Goal: Information Seeking & Learning: Get advice/opinions

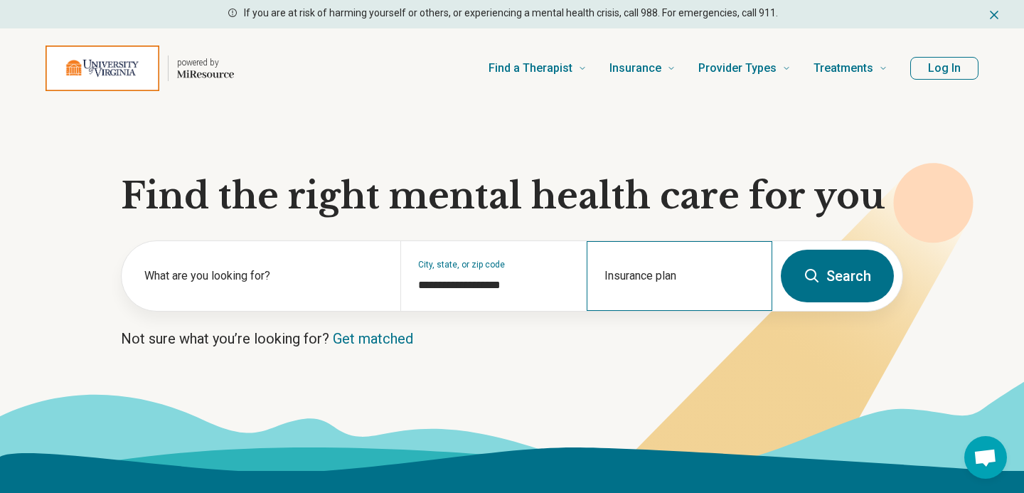
click at [622, 276] on div "Insurance plan" at bounding box center [680, 276] width 186 height 70
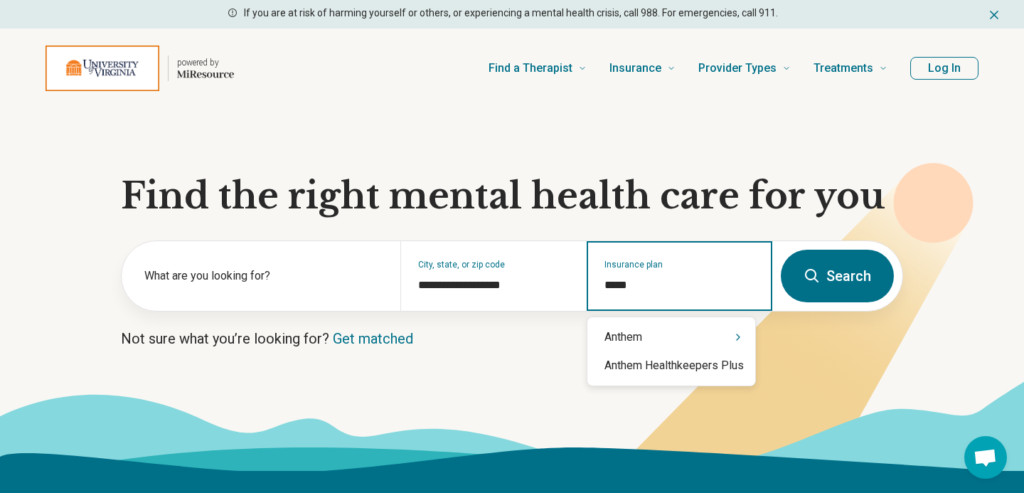
type input "******"
click at [637, 341] on div "Anthem" at bounding box center [672, 337] width 168 height 28
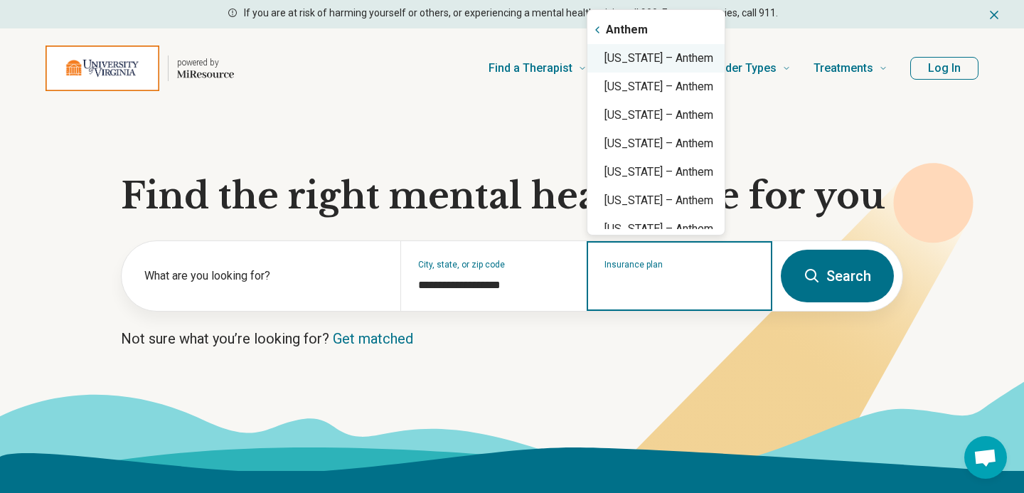
click at [648, 63] on div "[US_STATE] – Anthem" at bounding box center [656, 58] width 137 height 28
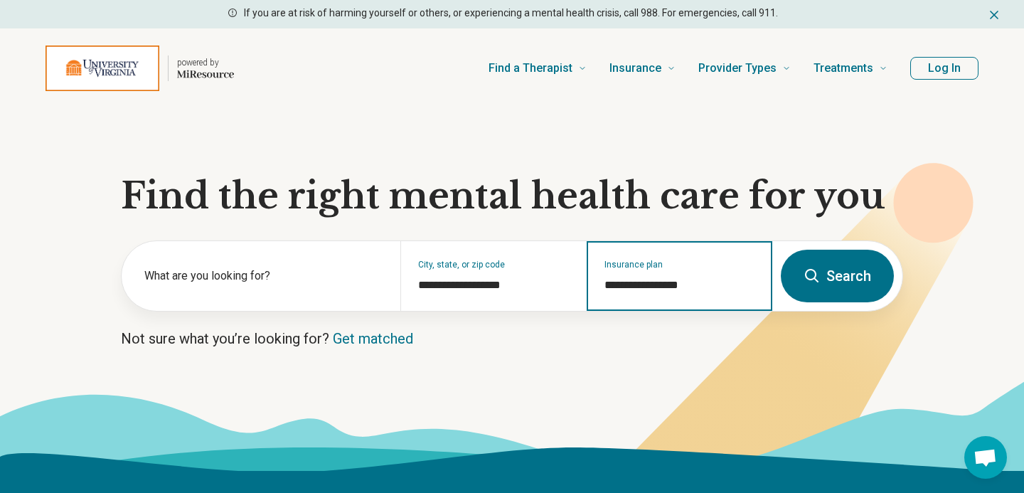
type input "**********"
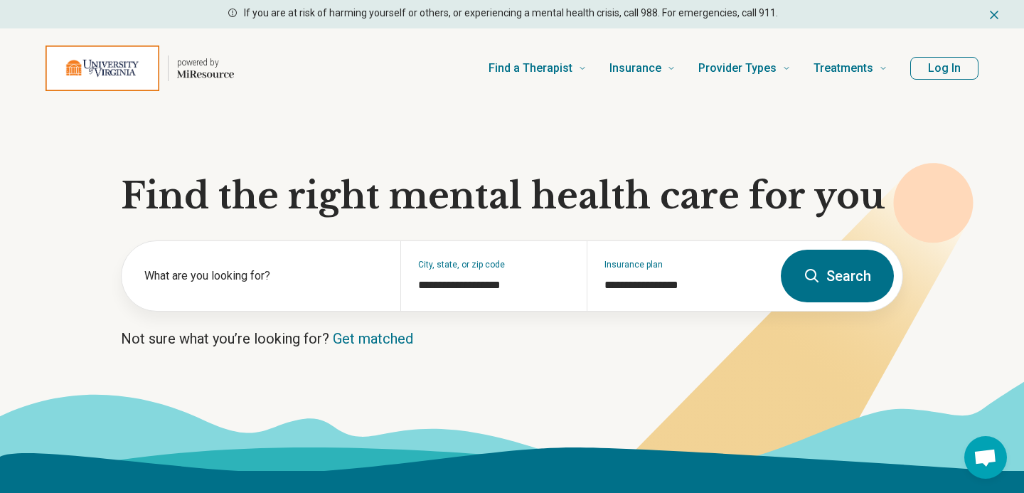
click at [772, 417] on icon at bounding box center [512, 426] width 1024 height 90
click at [817, 282] on icon at bounding box center [812, 275] width 17 height 17
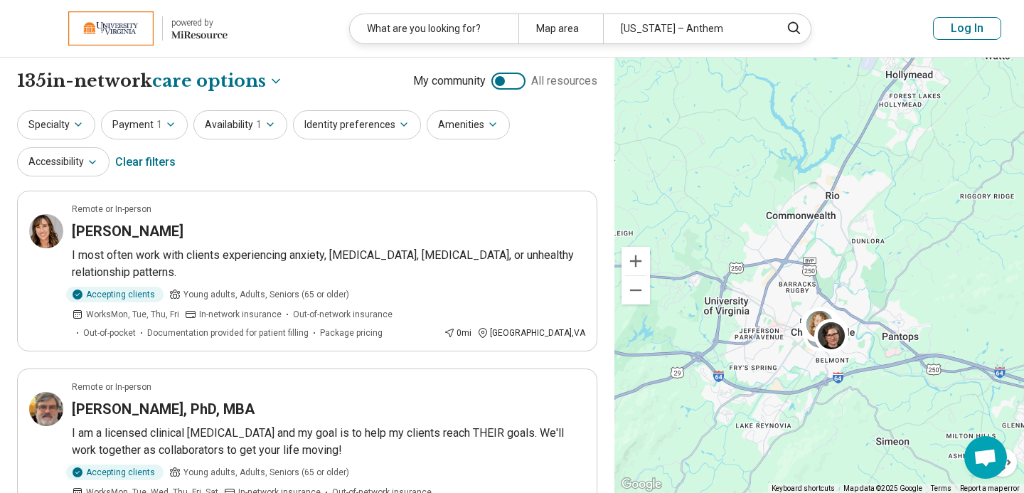
drag, startPoint x: 787, startPoint y: 243, endPoint x: 780, endPoint y: 345, distance: 102.6
click at [780, 345] on div "2" at bounding box center [820, 276] width 410 height 436
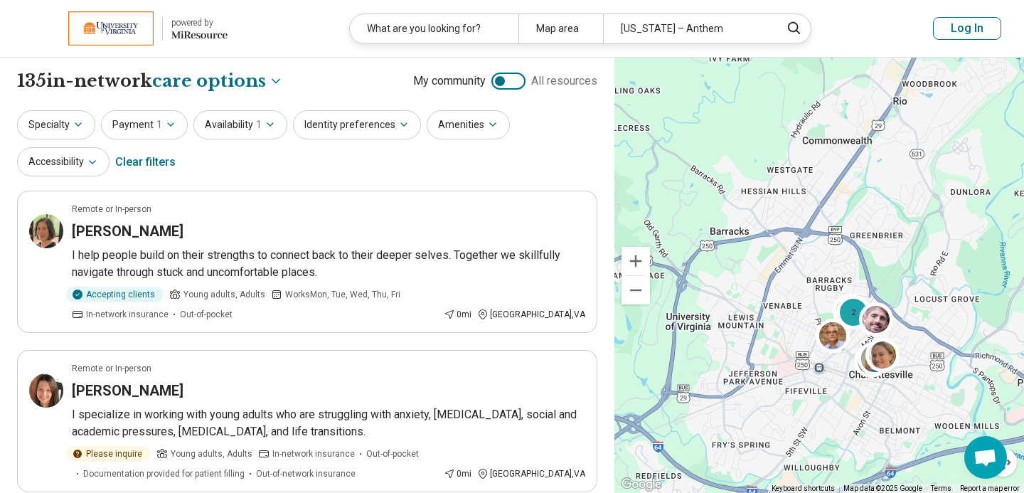
drag, startPoint x: 760, startPoint y: 280, endPoint x: 771, endPoint y: 307, distance: 28.4
click at [771, 307] on div "2" at bounding box center [820, 276] width 410 height 436
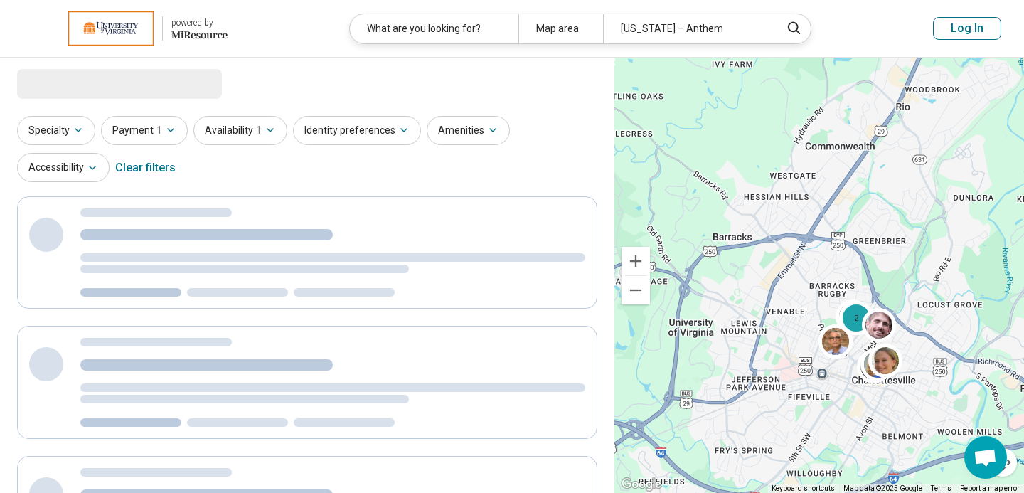
select select "***"
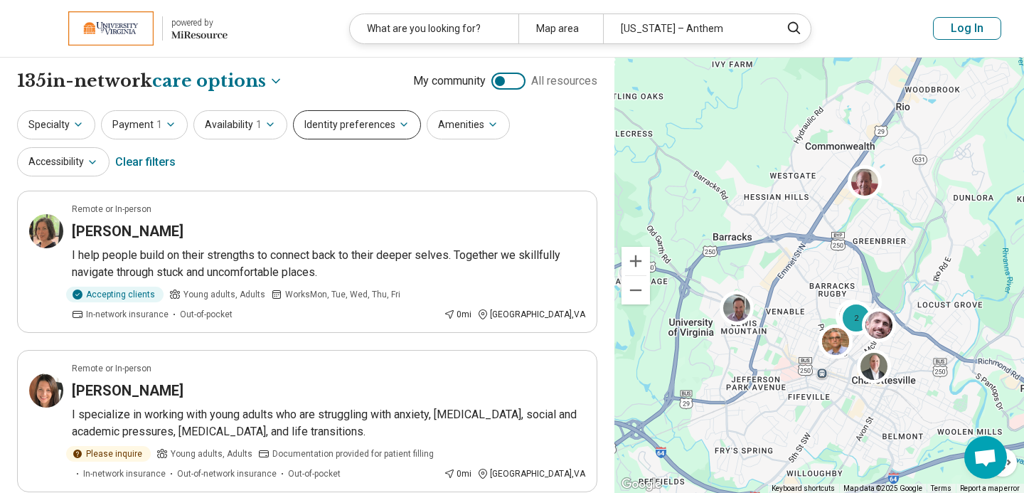
click at [363, 131] on button "Identity preferences" at bounding box center [357, 124] width 128 height 29
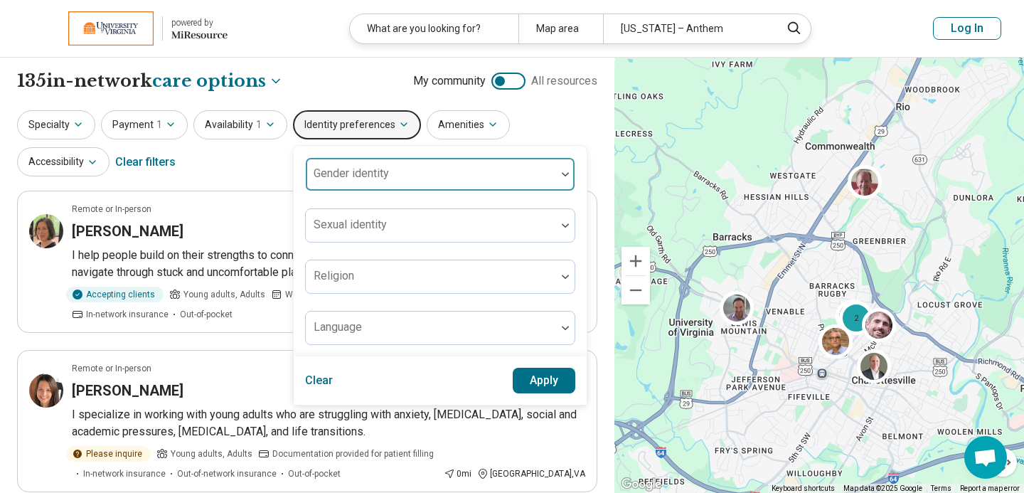
click at [363, 175] on div "Gender identity" at bounding box center [440, 174] width 270 height 34
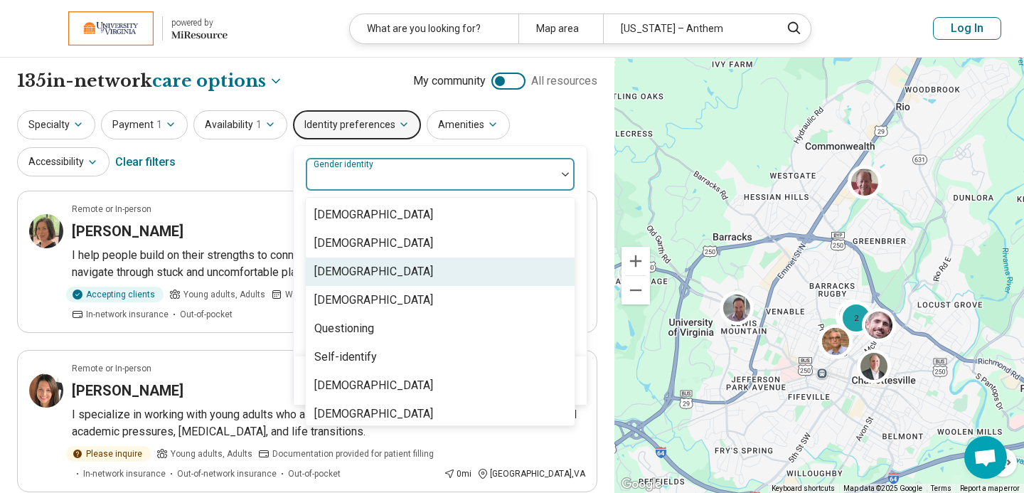
scroll to position [6, 0]
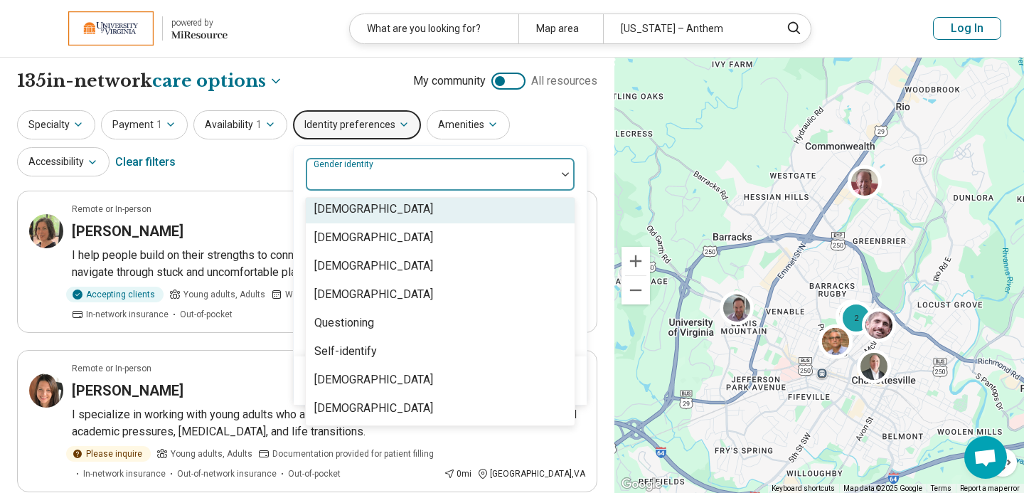
click at [356, 133] on button "Identity preferences" at bounding box center [357, 124] width 128 height 29
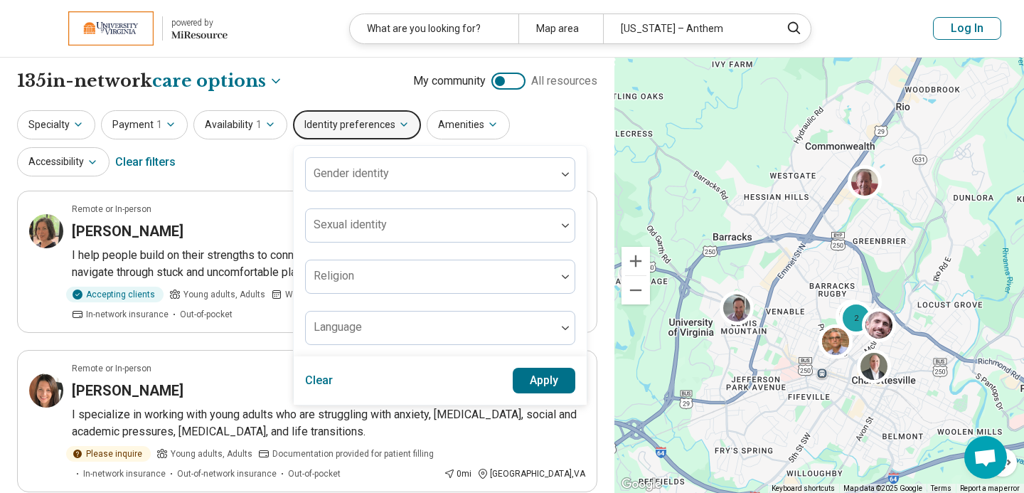
click at [293, 160] on div "Gender identity Sexual identity Religion Language Clear Apply" at bounding box center [440, 275] width 294 height 260
click at [254, 176] on div "Specialty Payment 1 Availability 1 Identity preferences Gender identity Sexual …" at bounding box center [307, 144] width 580 height 69
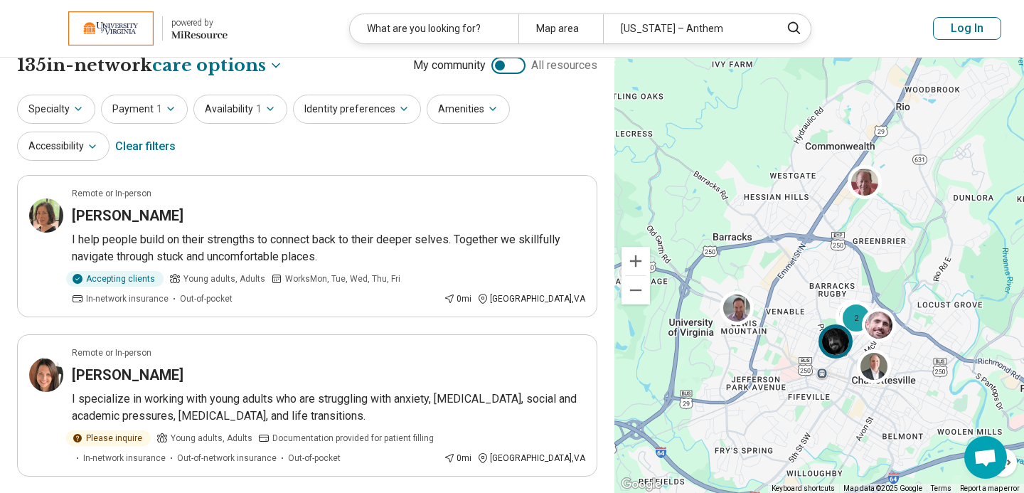
scroll to position [0, 0]
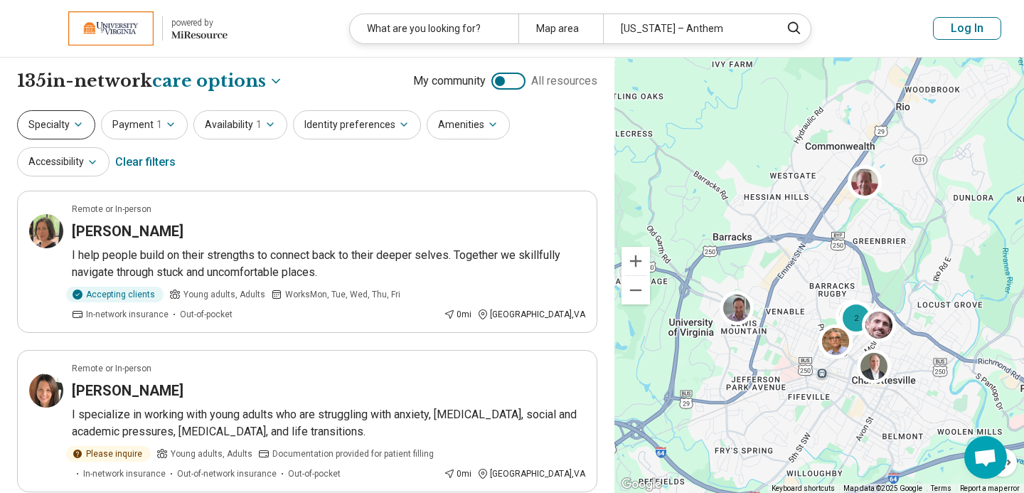
click at [73, 128] on icon "button" at bounding box center [78, 124] width 11 height 11
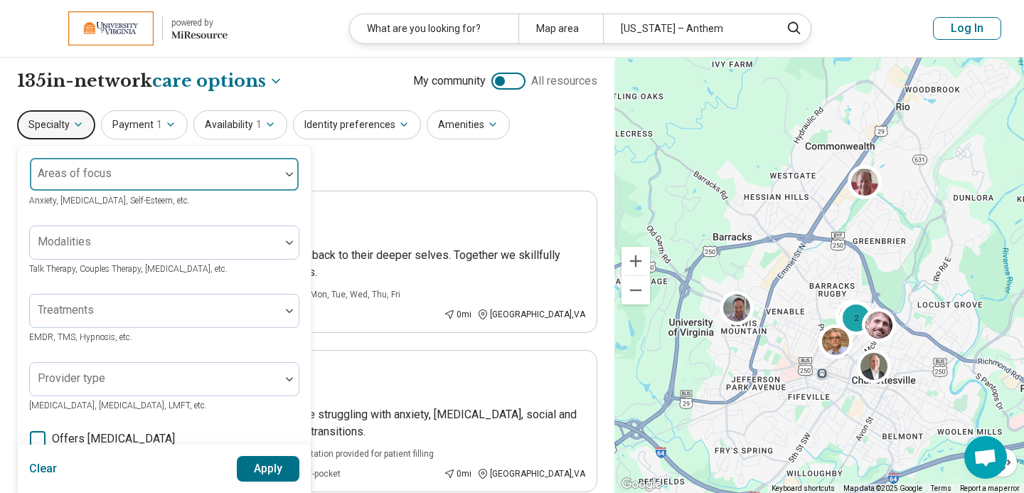
click at [110, 177] on div "Areas of focus" at bounding box center [164, 174] width 270 height 34
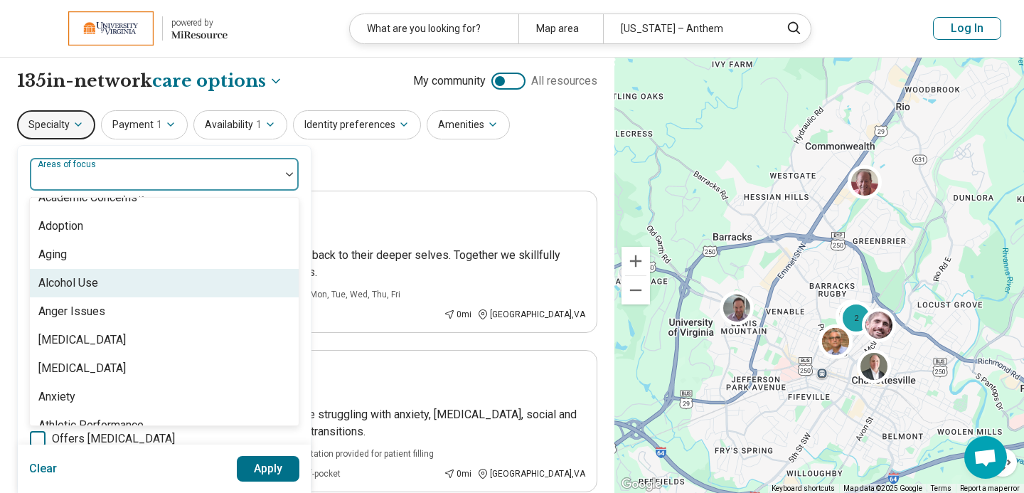
scroll to position [56, 0]
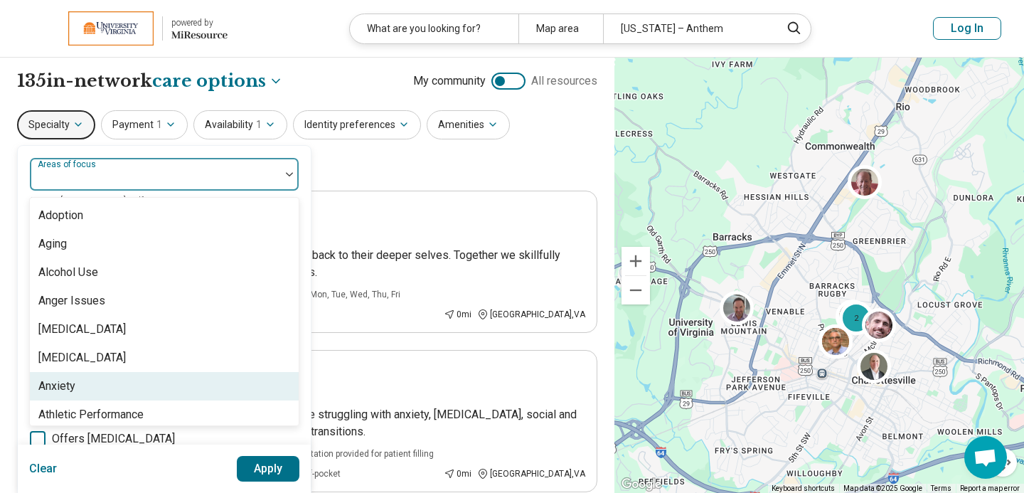
click at [80, 378] on div "Anxiety" at bounding box center [164, 386] width 269 height 28
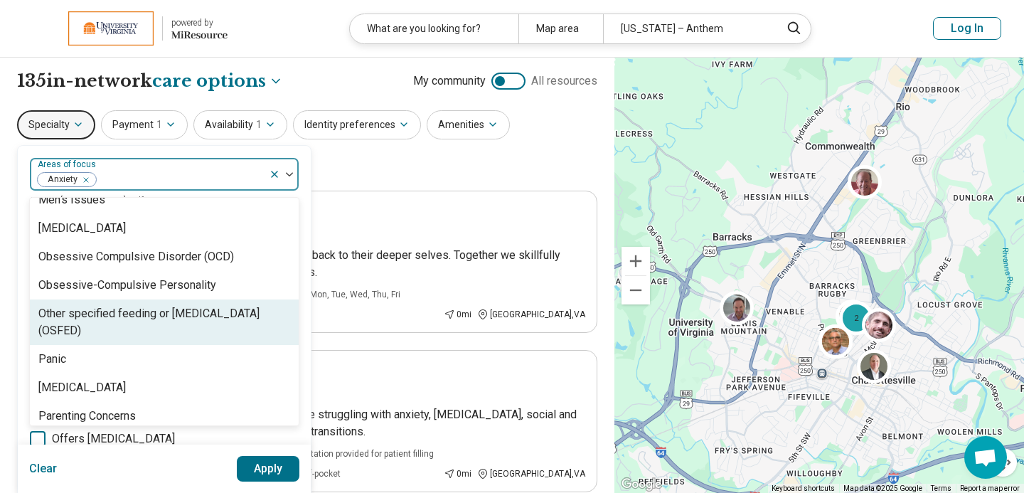
scroll to position [1482, 0]
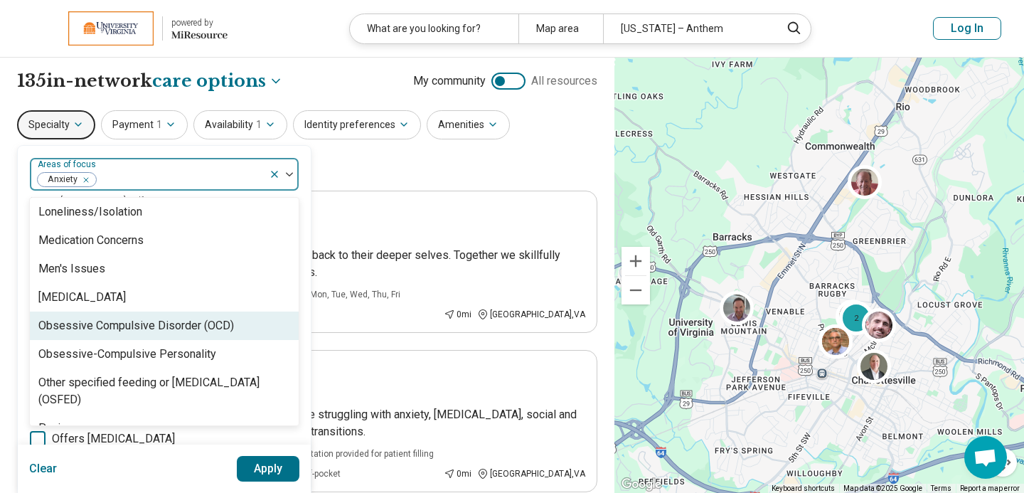
click at [107, 334] on div "Obsessive Compulsive Disorder (OCD)" at bounding box center [164, 326] width 269 height 28
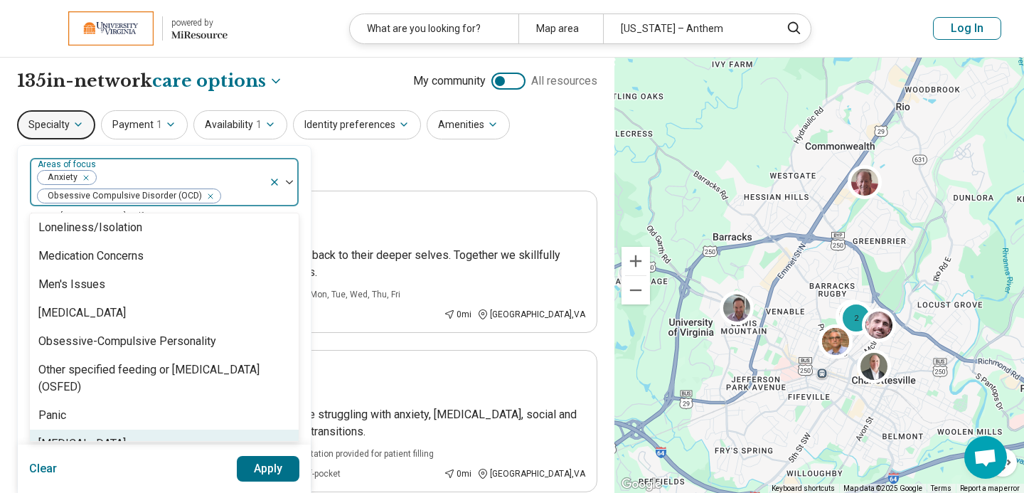
click at [280, 468] on button "Apply" at bounding box center [268, 469] width 63 height 26
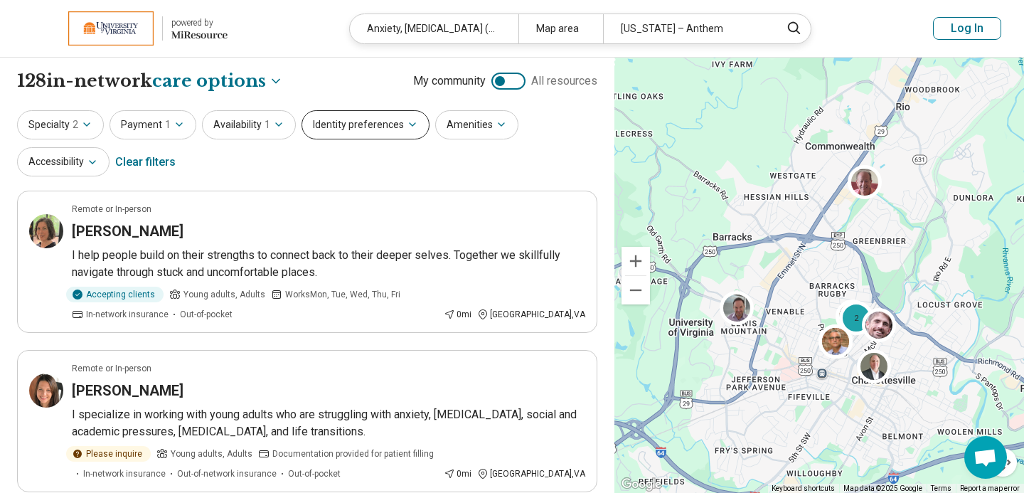
click at [368, 120] on button "Identity preferences" at bounding box center [366, 124] width 128 height 29
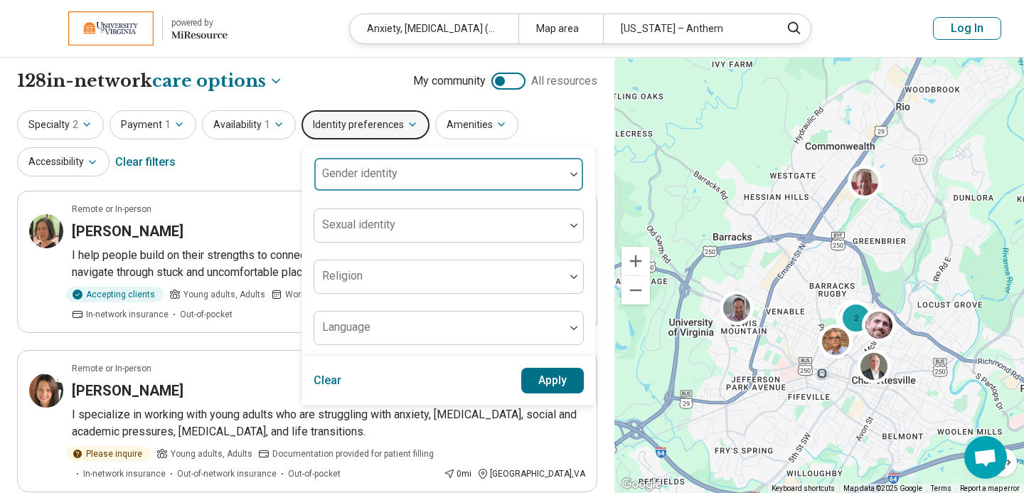
click at [368, 169] on label "Gender identity" at bounding box center [359, 173] width 75 height 14
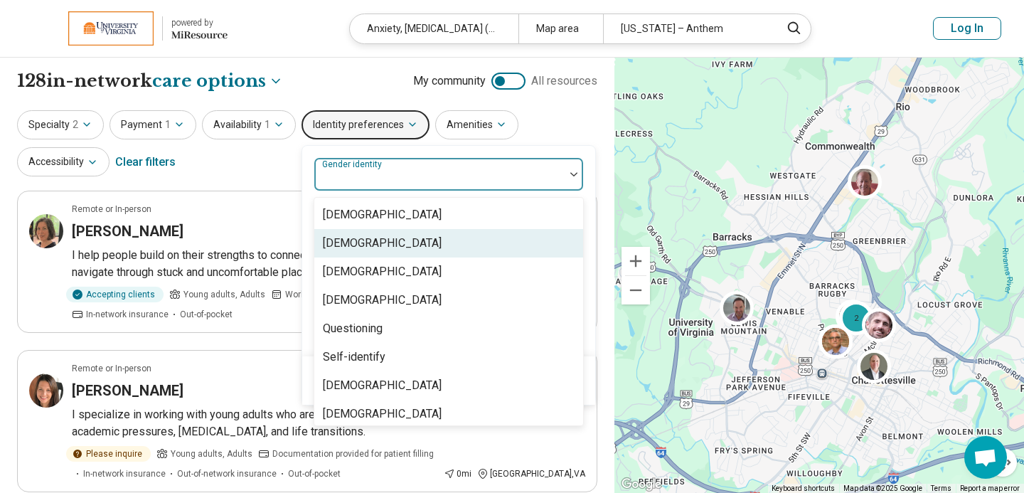
click at [363, 243] on div "[DEMOGRAPHIC_DATA]" at bounding box center [382, 243] width 119 height 17
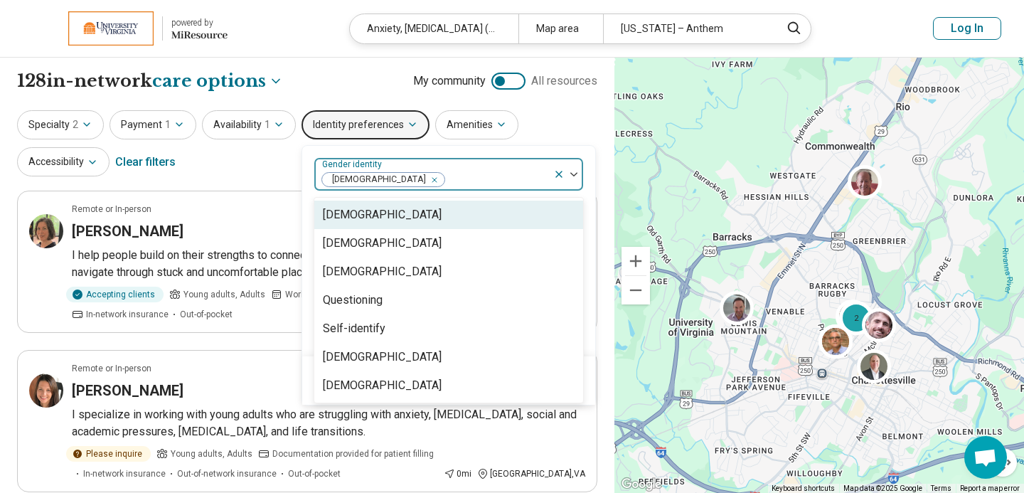
click at [555, 146] on div "option [DEMOGRAPHIC_DATA], selected. [DEMOGRAPHIC_DATA], [DEMOGRAPHIC_DATA] of …" at bounding box center [448, 251] width 293 height 211
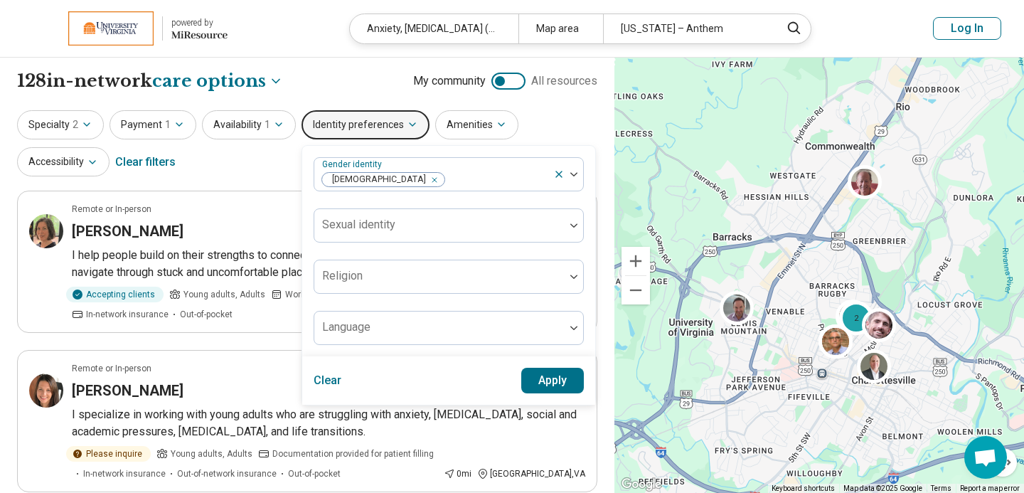
click at [534, 372] on button "Apply" at bounding box center [552, 381] width 63 height 26
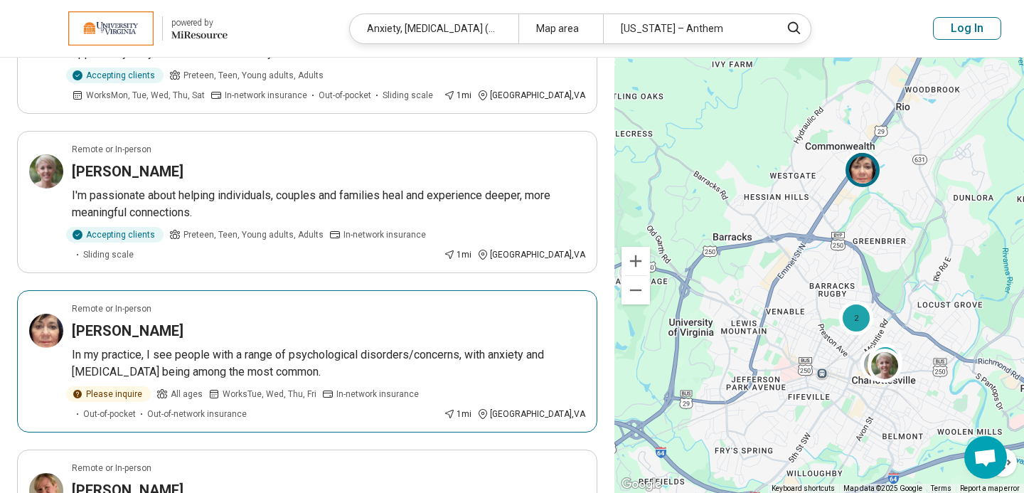
scroll to position [1596, 0]
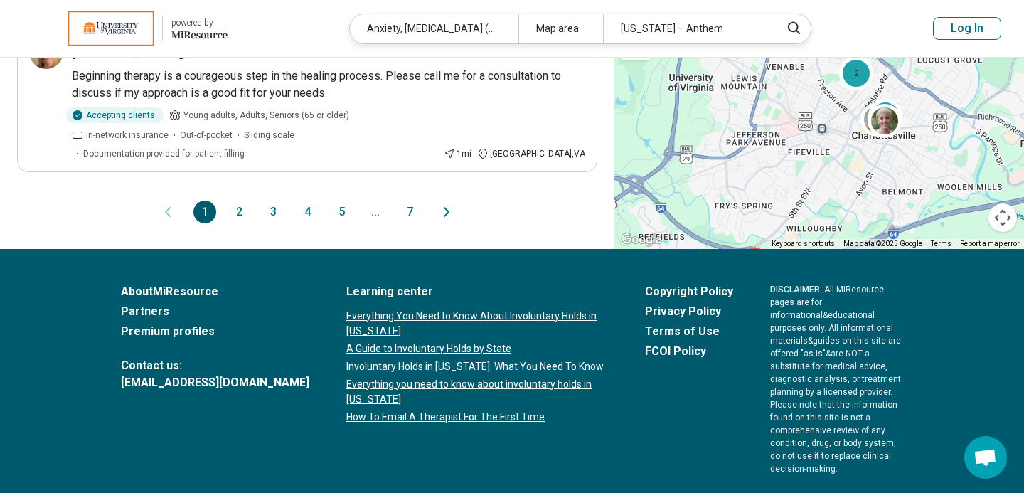
click at [234, 201] on button "2" at bounding box center [239, 212] width 23 height 23
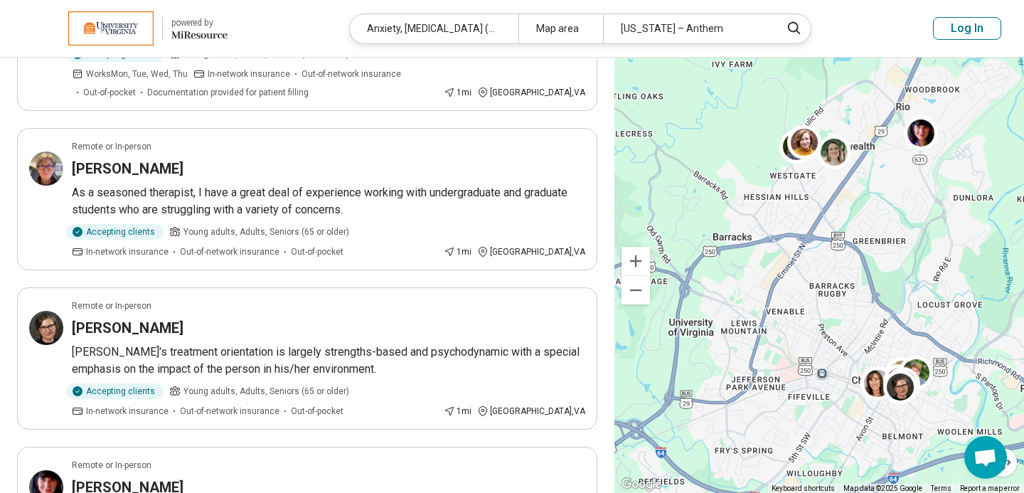
scroll to position [1391, 0]
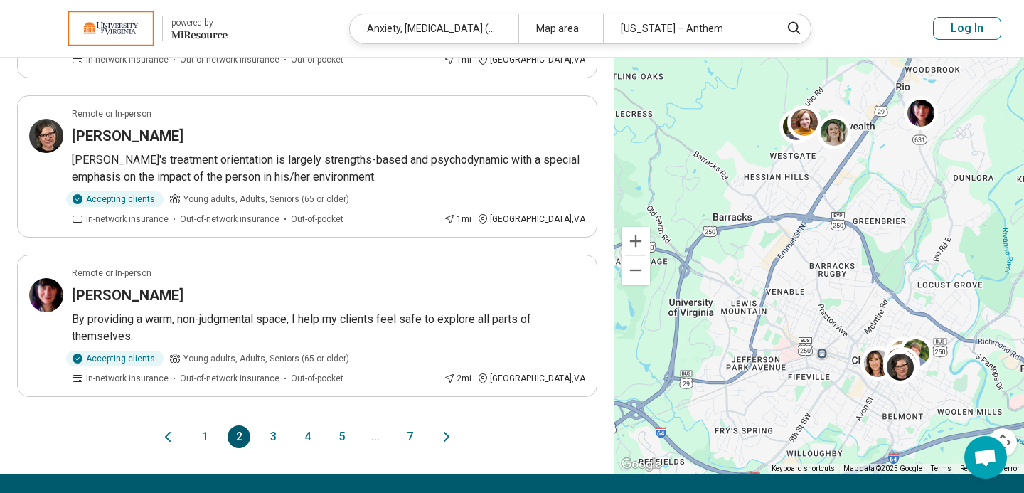
click at [279, 436] on button "3" at bounding box center [273, 436] width 23 height 23
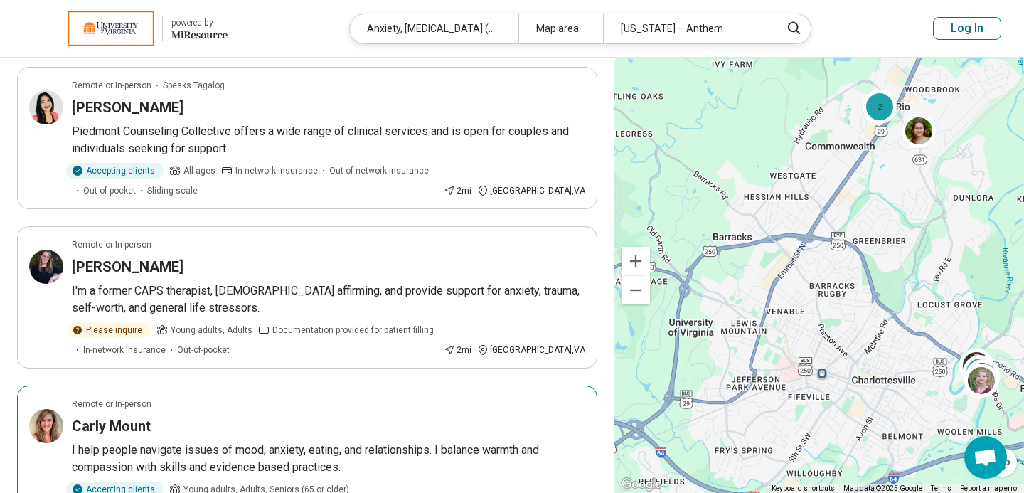
scroll to position [957, 0]
